Goal: Information Seeking & Learning: Learn about a topic

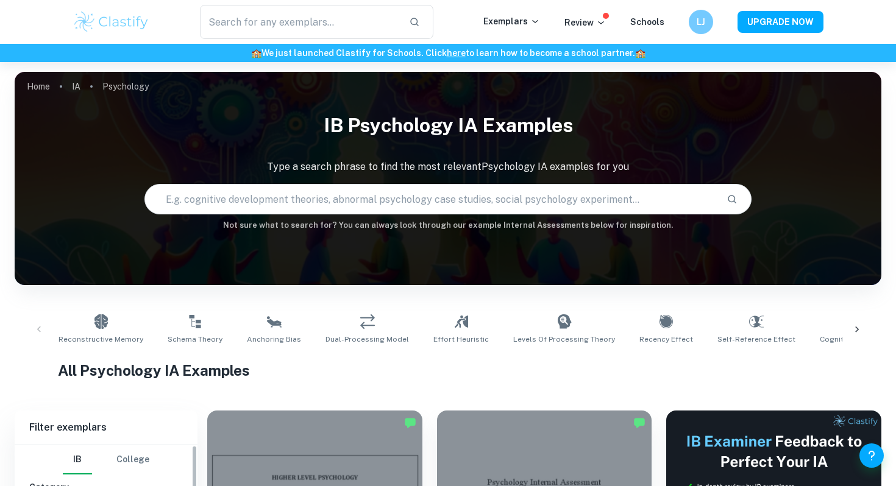
scroll to position [267, 0]
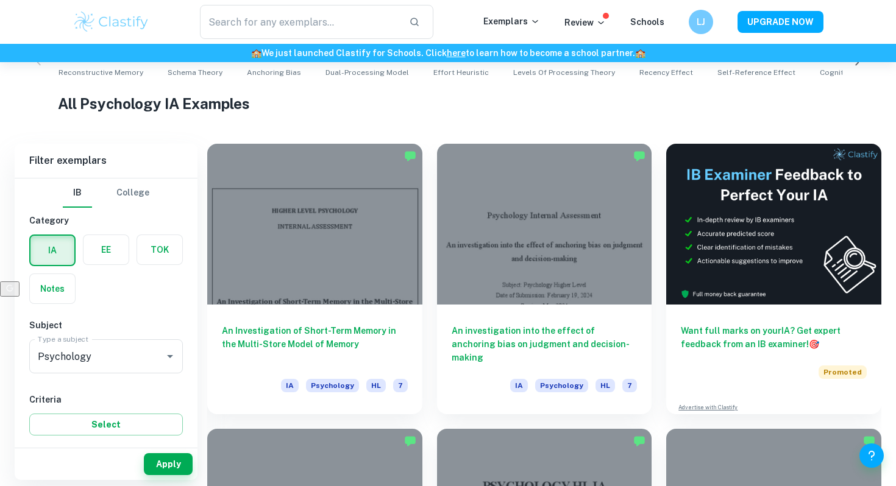
click at [111, 254] on label "button" at bounding box center [106, 249] width 45 height 29
click at [0, 0] on input "radio" at bounding box center [0, 0] width 0 height 0
click at [108, 343] on div "Psychology Type a subject" at bounding box center [106, 357] width 154 height 34
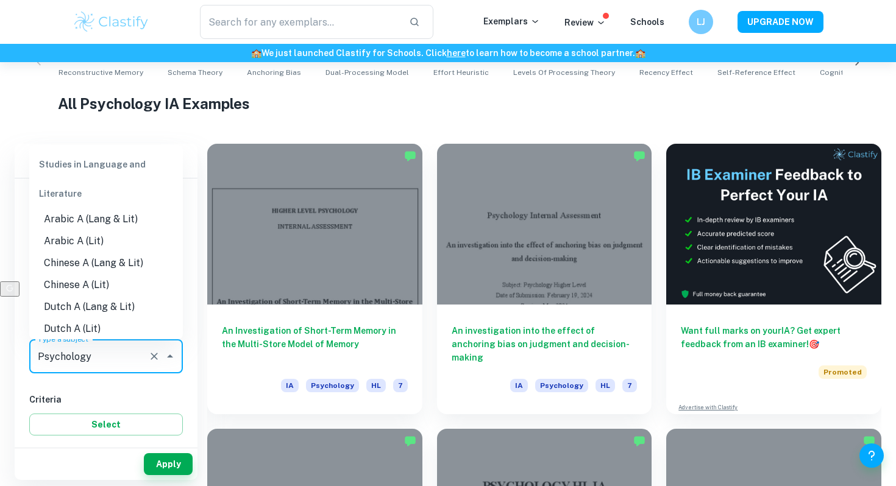
scroll to position [1134, 0]
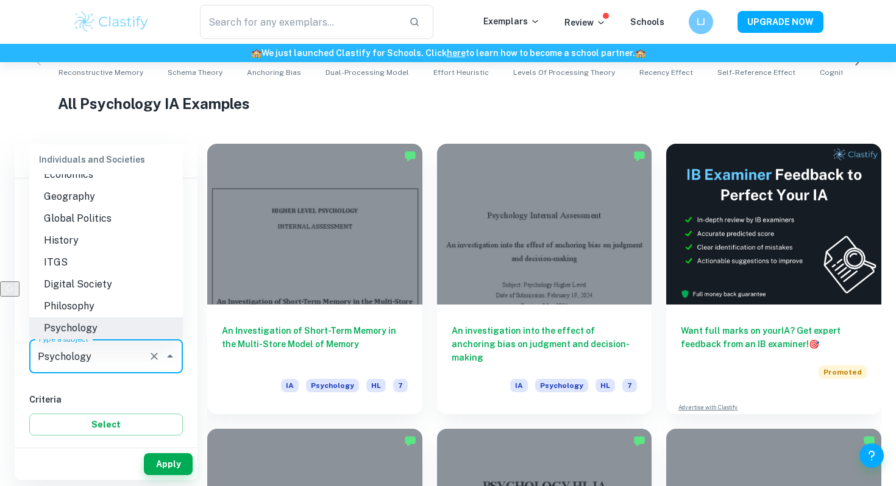
click at [106, 353] on input "Psychology" at bounding box center [89, 356] width 108 height 23
click at [77, 238] on li "History" at bounding box center [106, 241] width 154 height 22
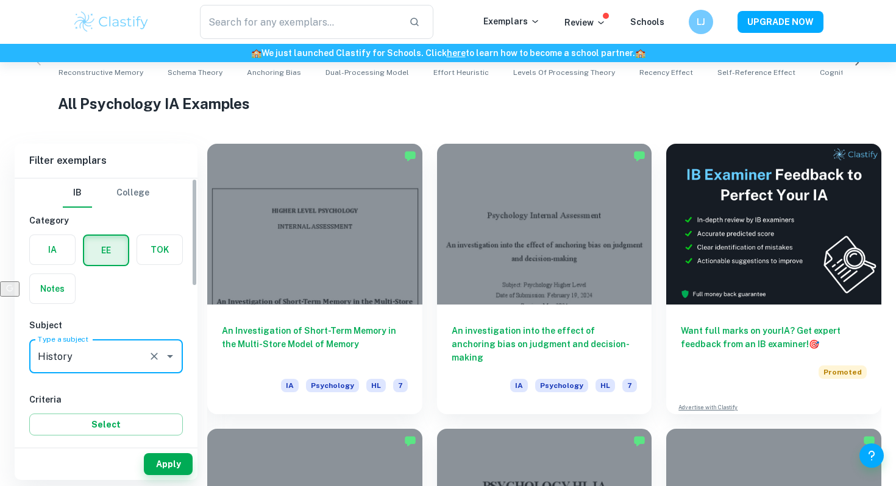
scroll to position [135, 0]
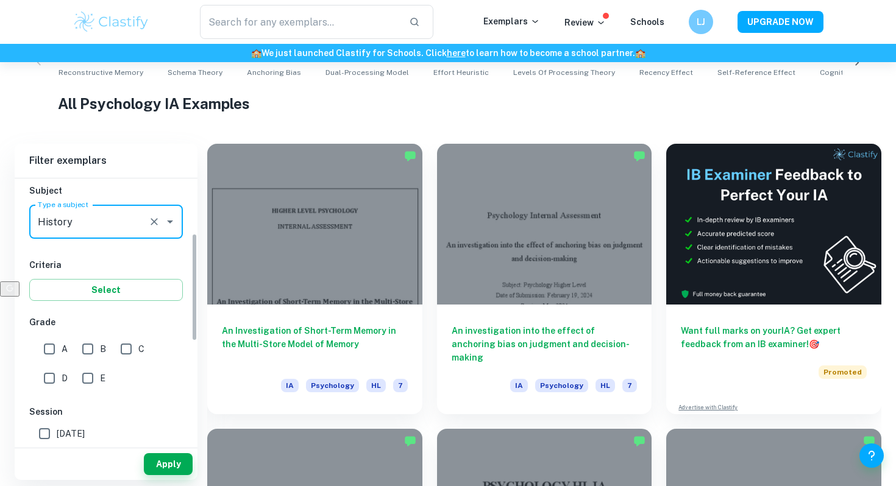
click at [47, 350] on input "A" at bounding box center [49, 349] width 24 height 24
checkbox input "true"
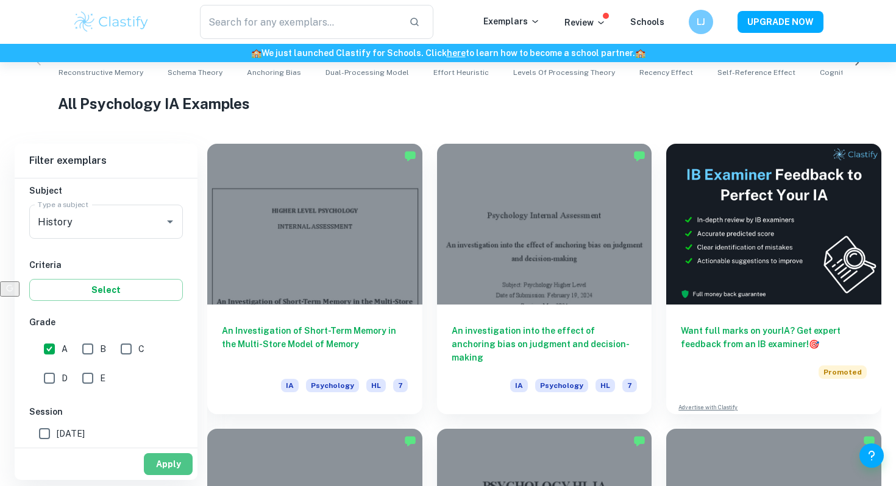
click at [161, 469] on button "Apply" at bounding box center [168, 464] width 49 height 22
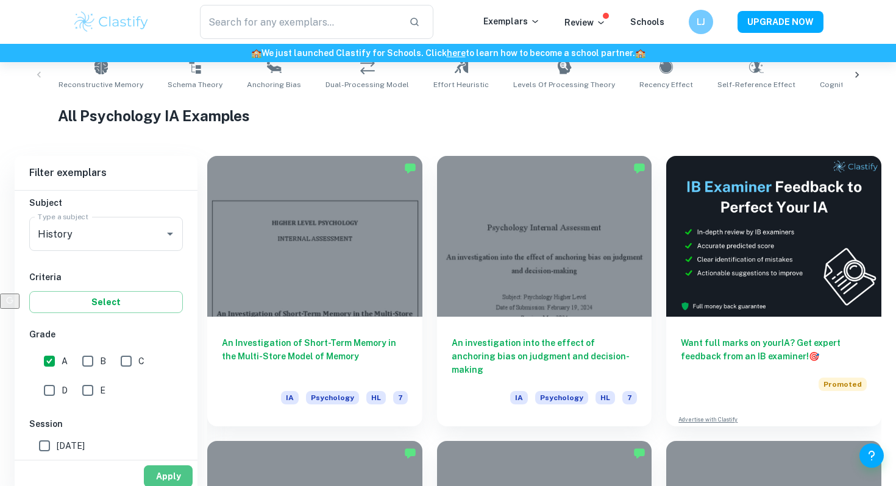
scroll to position [218, 0]
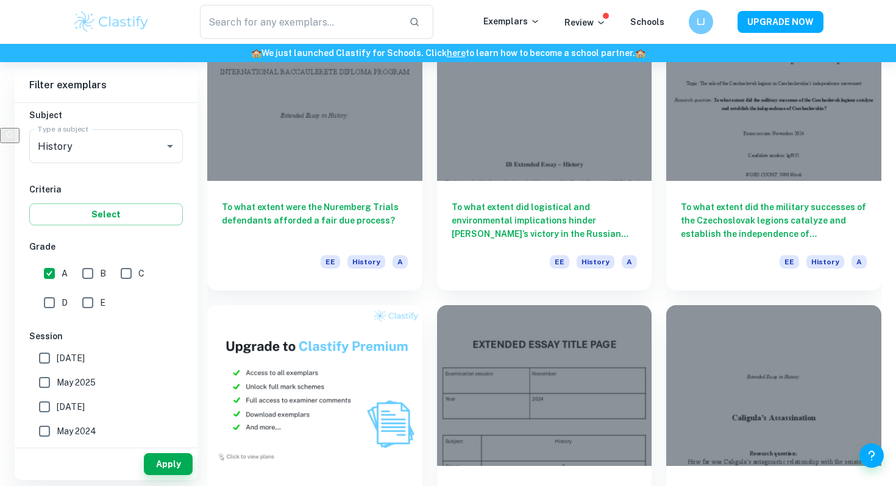
scroll to position [478, 0]
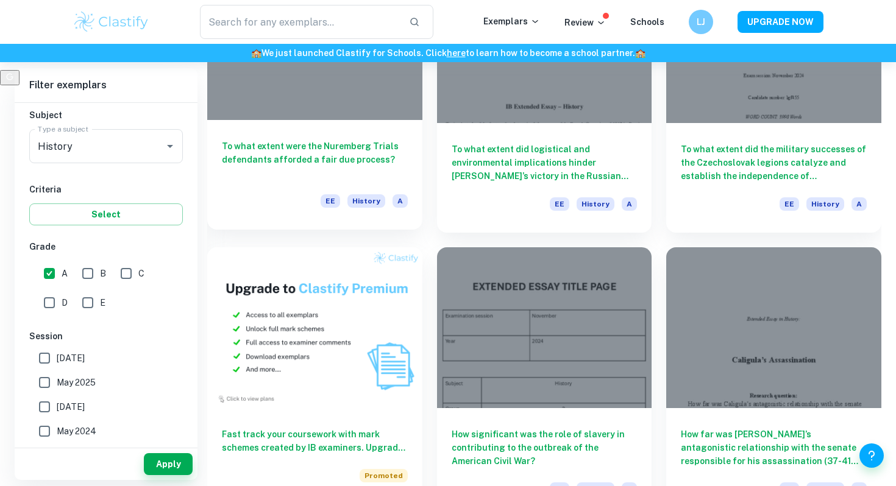
click at [357, 148] on h6 "To what extent were the Nuremberg Trials defendants afforded a fair due process?" at bounding box center [315, 160] width 186 height 40
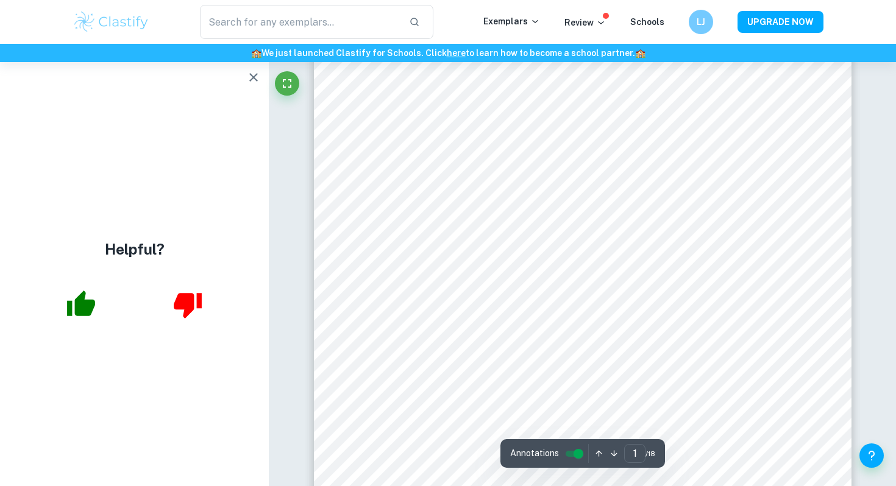
scroll to position [278, 0]
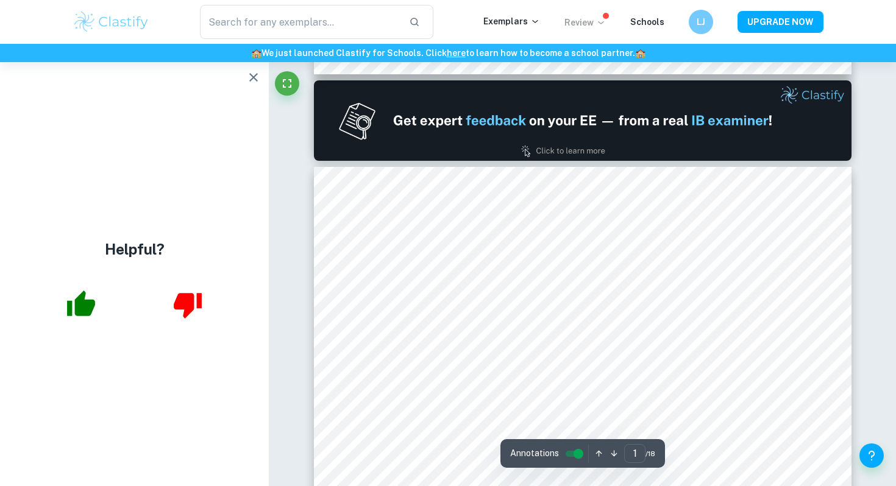
type input "2"
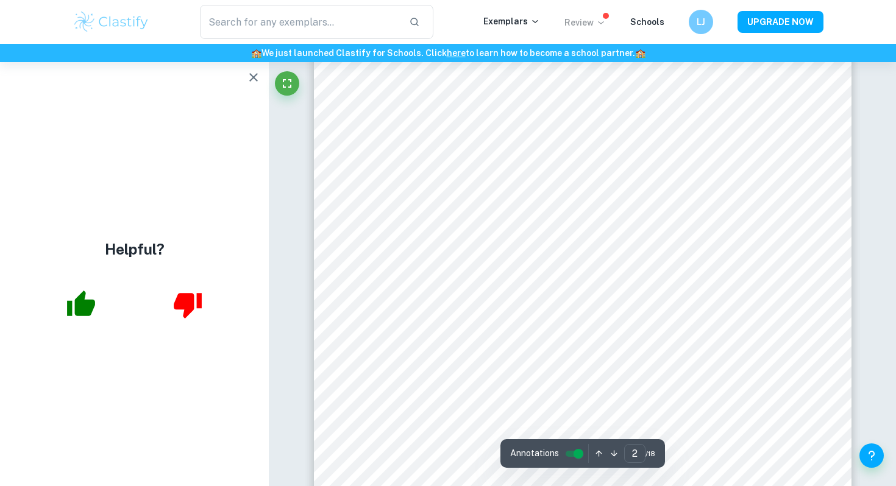
scroll to position [878, 0]
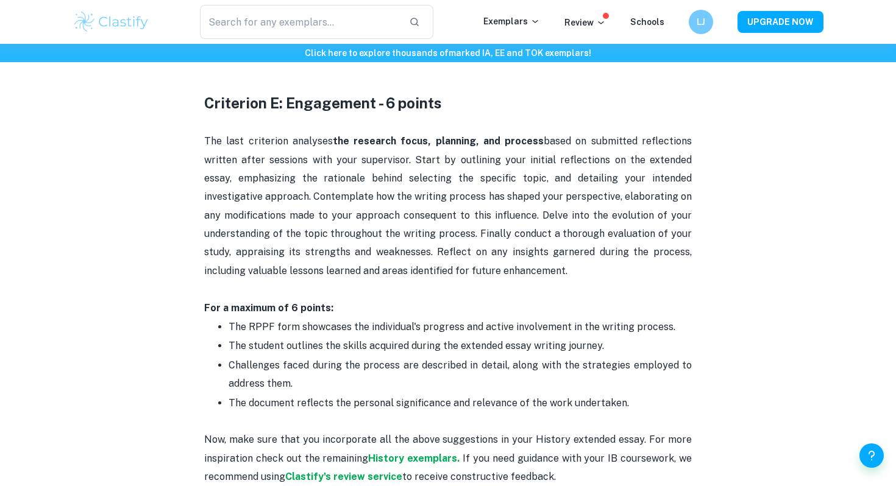
scroll to position [2395, 0]
